Goal: Use online tool/utility: Utilize a website feature to perform a specific function

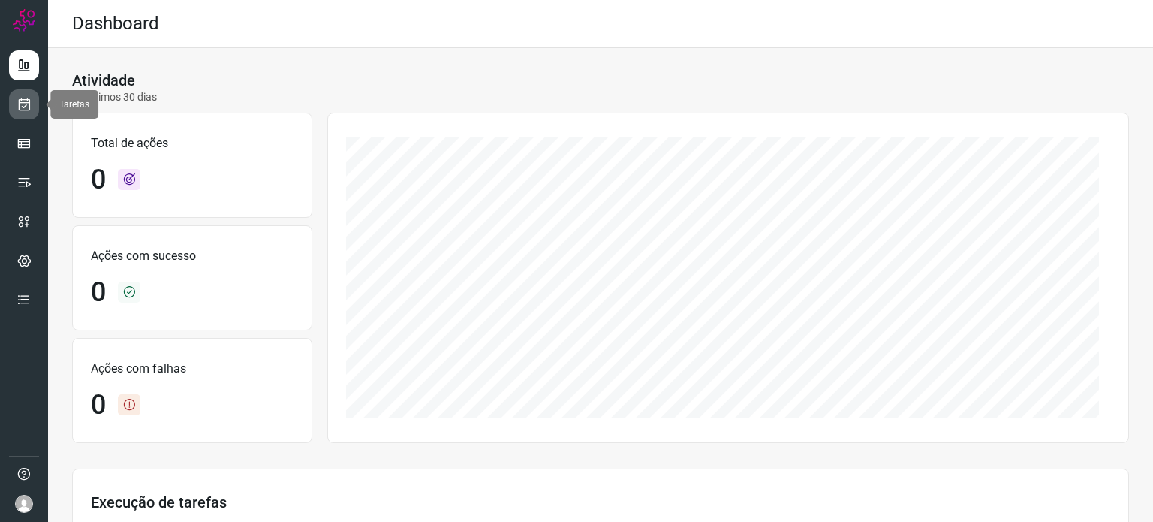
click at [17, 104] on icon at bounding box center [25, 104] width 16 height 15
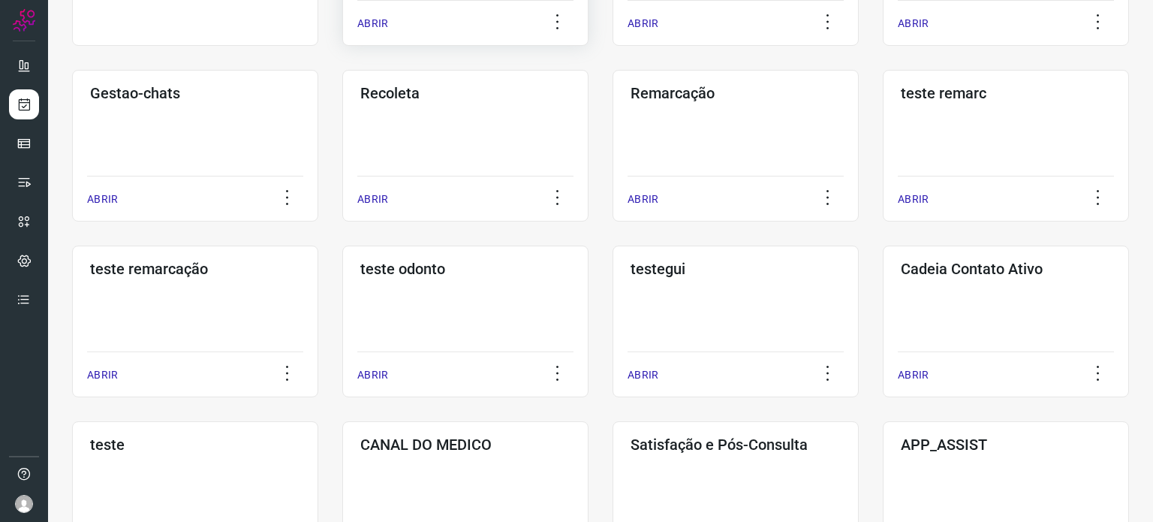
scroll to position [300, 0]
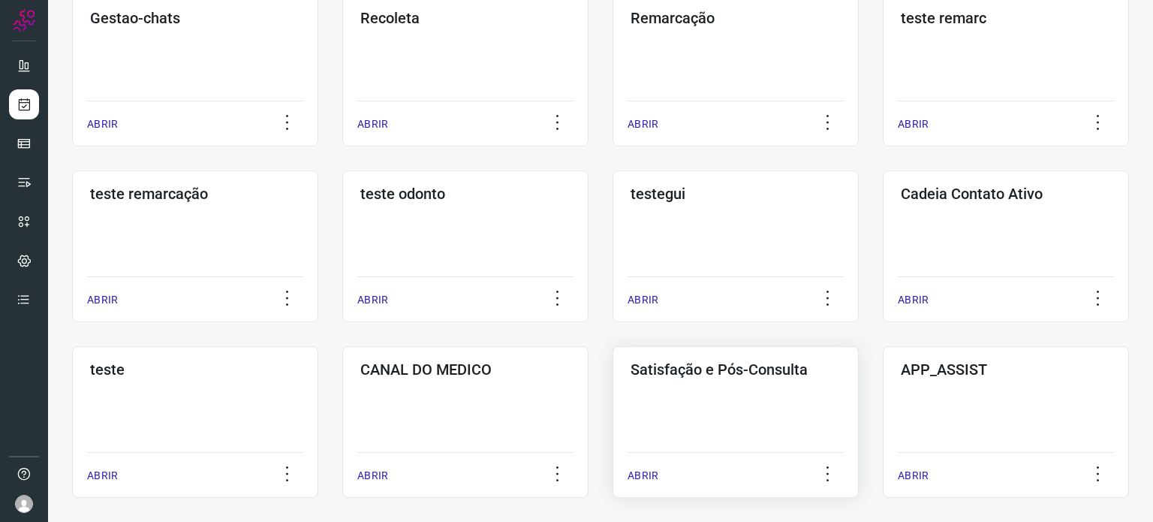
click at [747, 415] on div "Satisfação e Pós-Consulta ABRIR" at bounding box center [735, 422] width 246 height 152
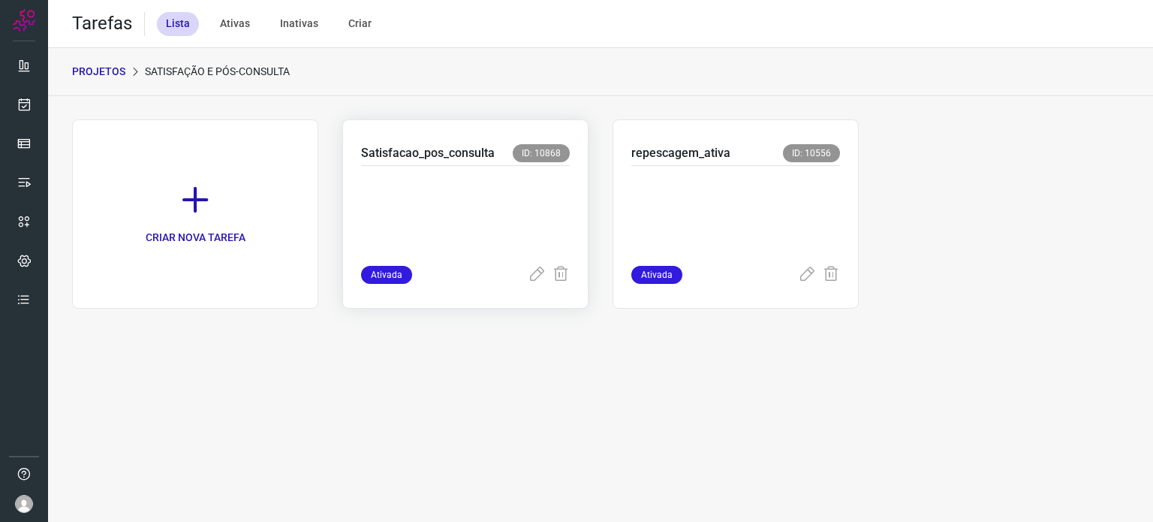
click at [489, 188] on p at bounding box center [465, 212] width 209 height 75
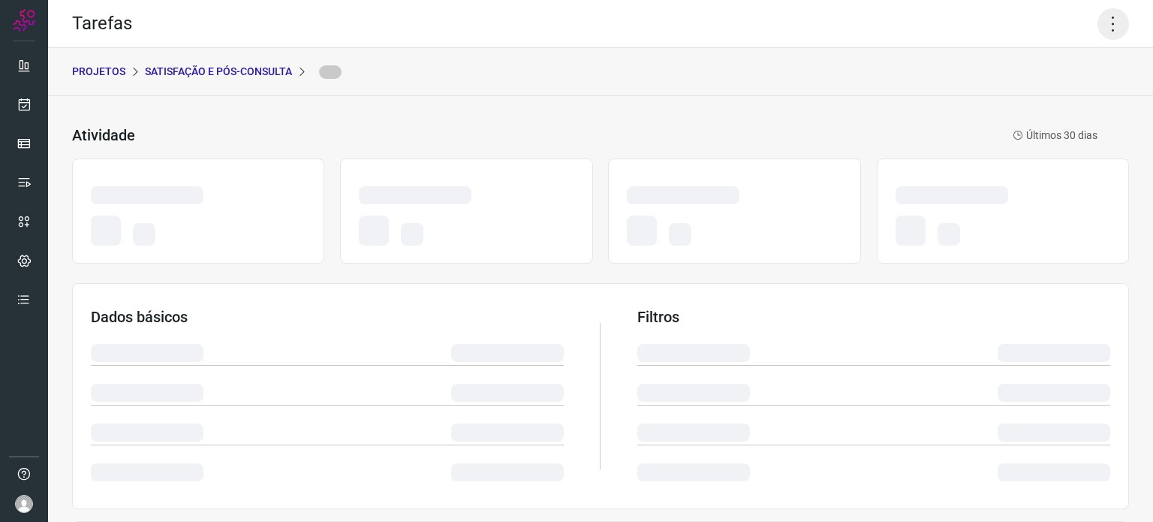
click at [1098, 23] on icon at bounding box center [1113, 24] width 32 height 32
click at [1097, 23] on icon at bounding box center [1113, 24] width 32 height 32
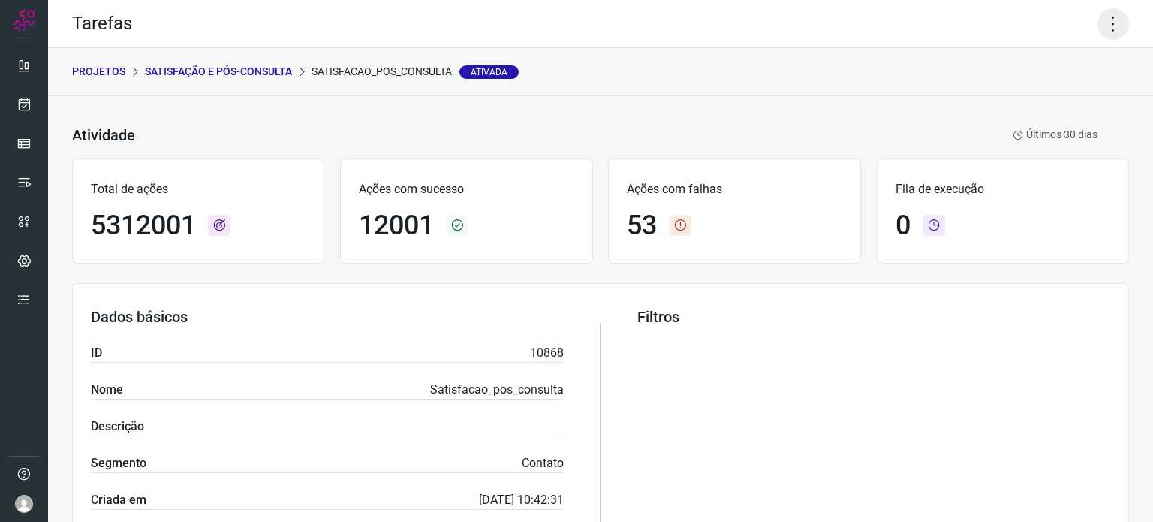
click at [1099, 26] on icon at bounding box center [1113, 24] width 32 height 32
click at [1066, 95] on li "Executar" at bounding box center [1048, 98] width 137 height 24
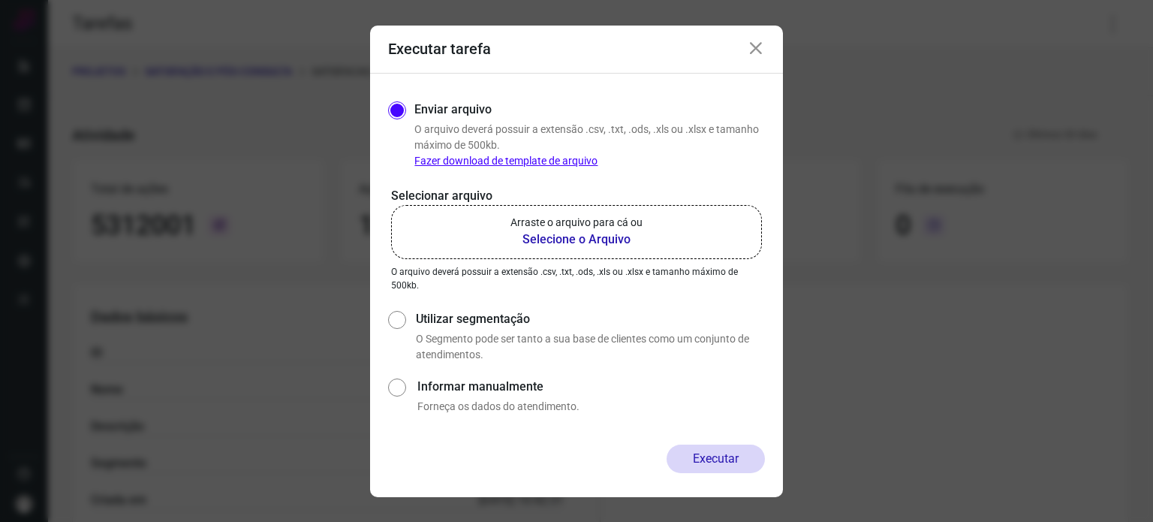
click at [666, 236] on label "Arraste o arquivo para cá ou Selecione o Arquivo" at bounding box center [576, 232] width 371 height 54
click at [0, 0] on input "Arraste o arquivo para cá ou Selecione o Arquivo" at bounding box center [0, 0] width 0 height 0
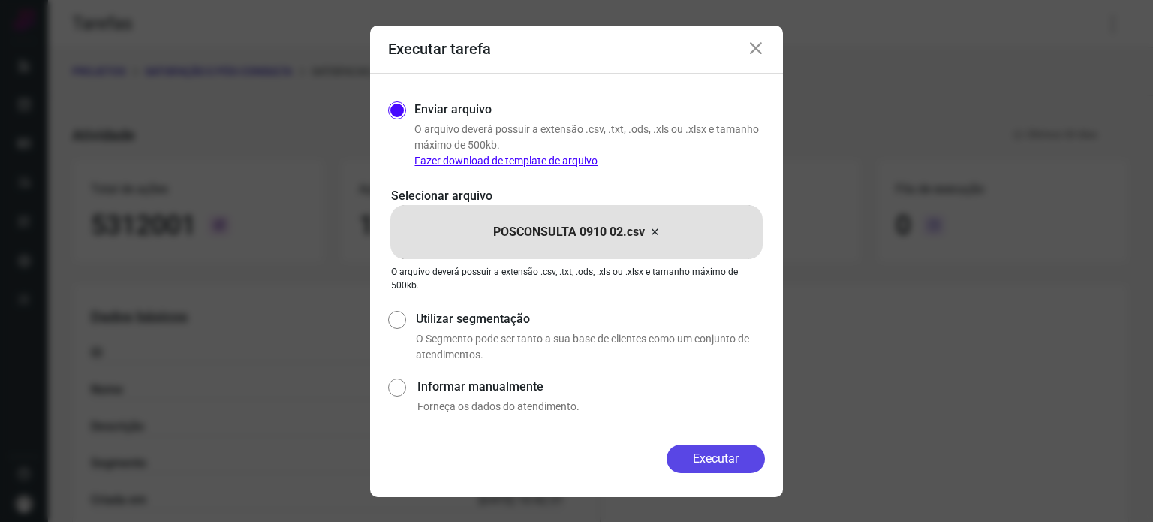
click at [702, 451] on button "Executar" at bounding box center [715, 458] width 98 height 29
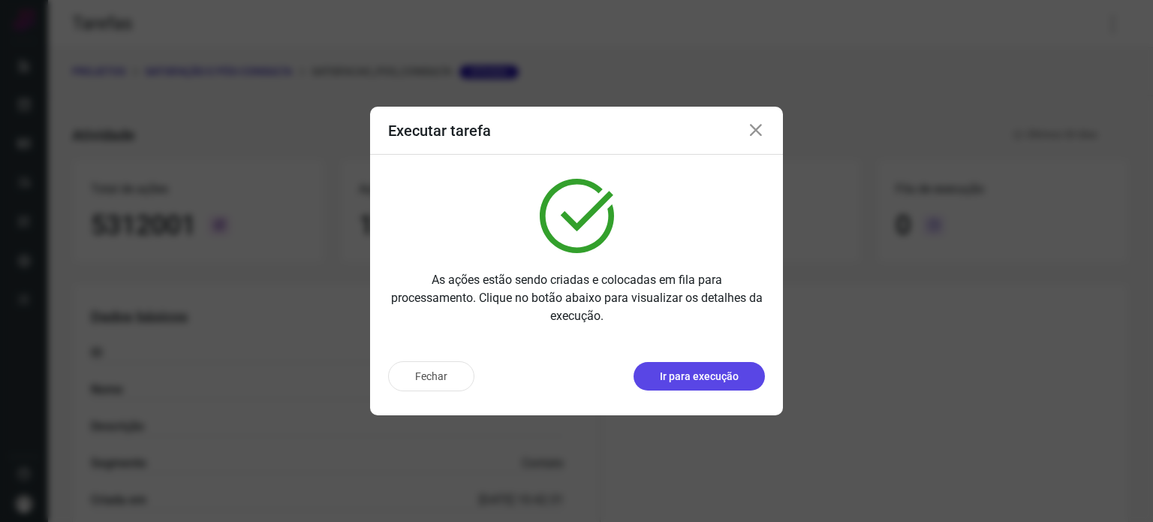
click at [681, 376] on p "Ir para execução" at bounding box center [699, 376] width 79 height 16
